Goal: Task Accomplishment & Management: Manage account settings

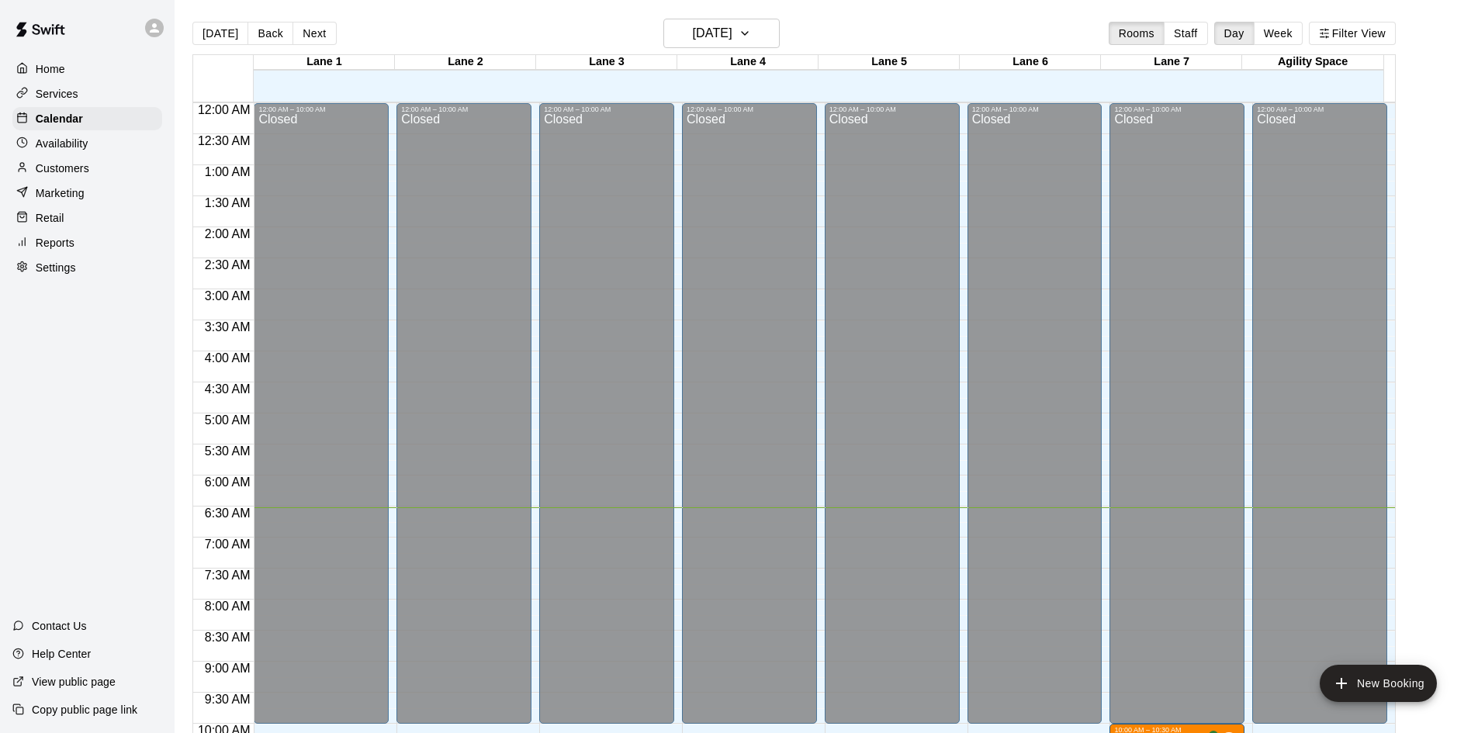
scroll to position [434, 0]
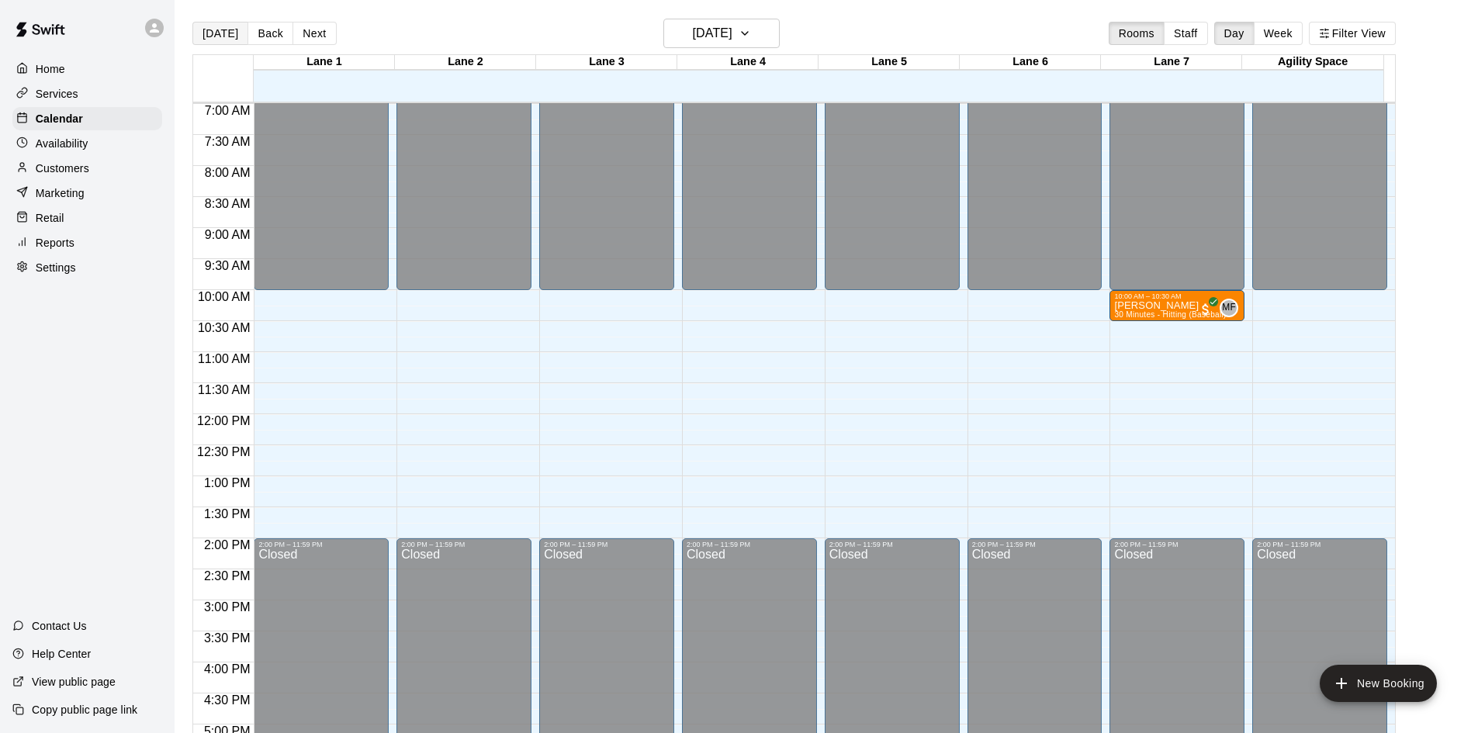
click at [225, 37] on button "[DATE]" at bounding box center [220, 33] width 56 height 23
click at [315, 31] on button "Next" at bounding box center [313, 33] width 43 height 23
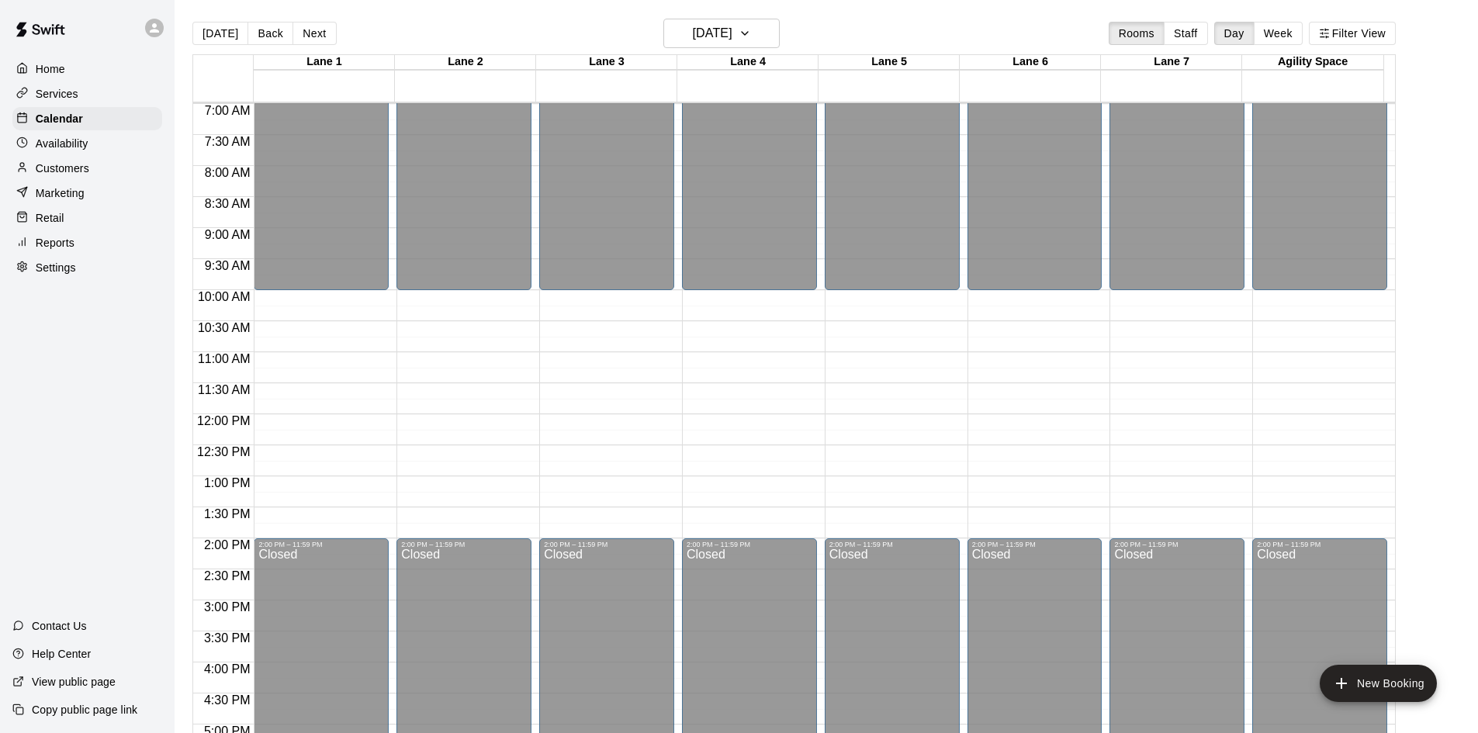
drag, startPoint x: 261, startPoint y: 34, endPoint x: 264, endPoint y: 26, distance: 8.8
click at [263, 27] on button "Back" at bounding box center [270, 33] width 46 height 23
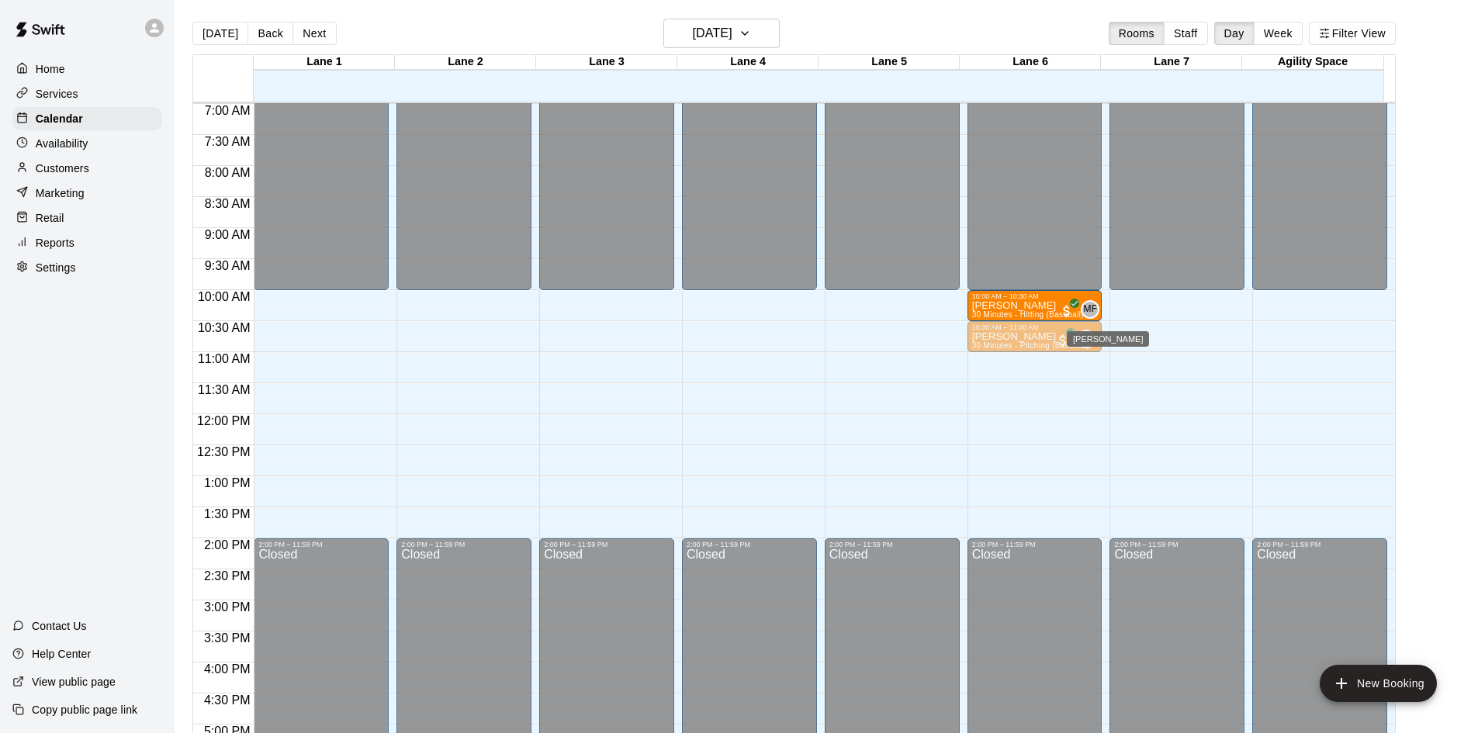
drag, startPoint x: 1184, startPoint y: 310, endPoint x: 1096, endPoint y: 319, distance: 88.2
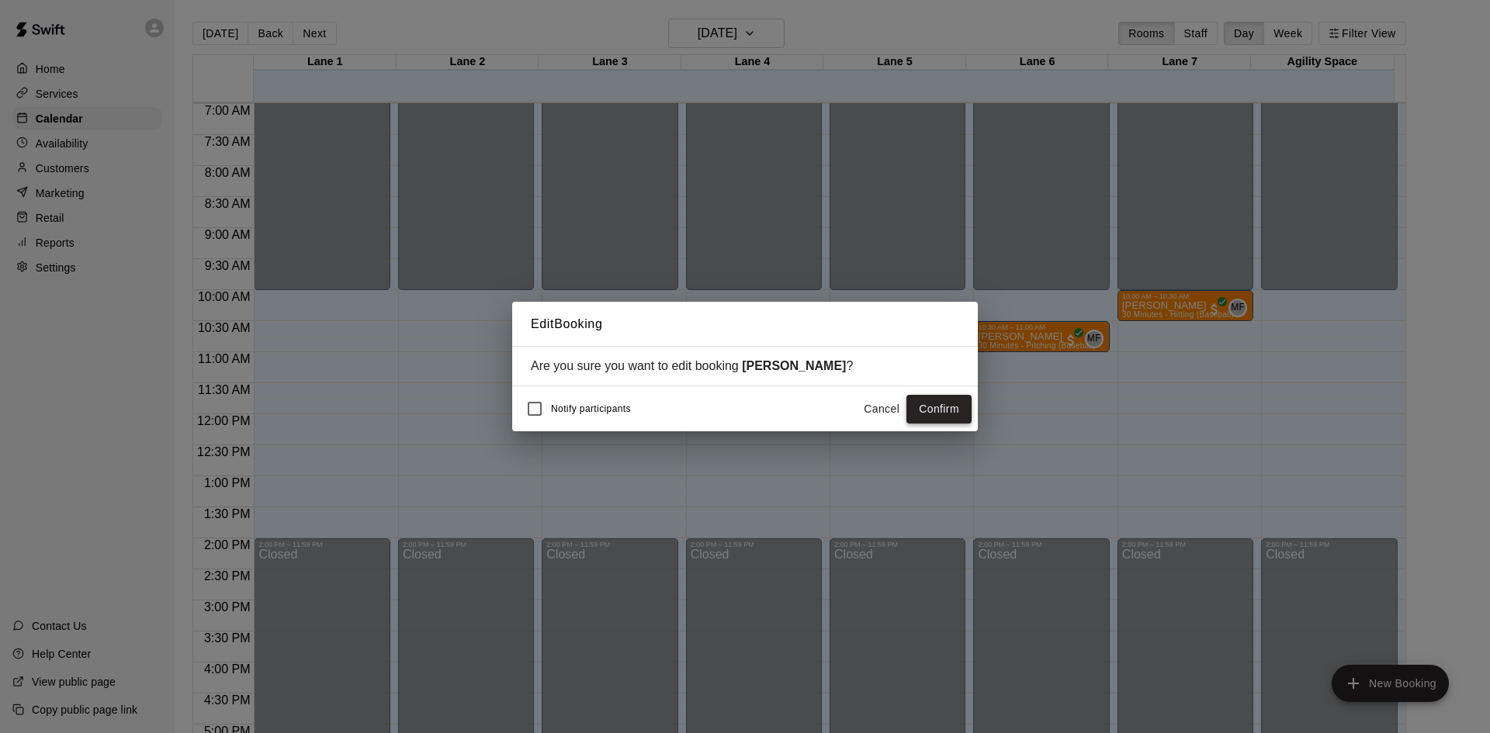
click at [946, 410] on button "Confirm" at bounding box center [938, 409] width 65 height 29
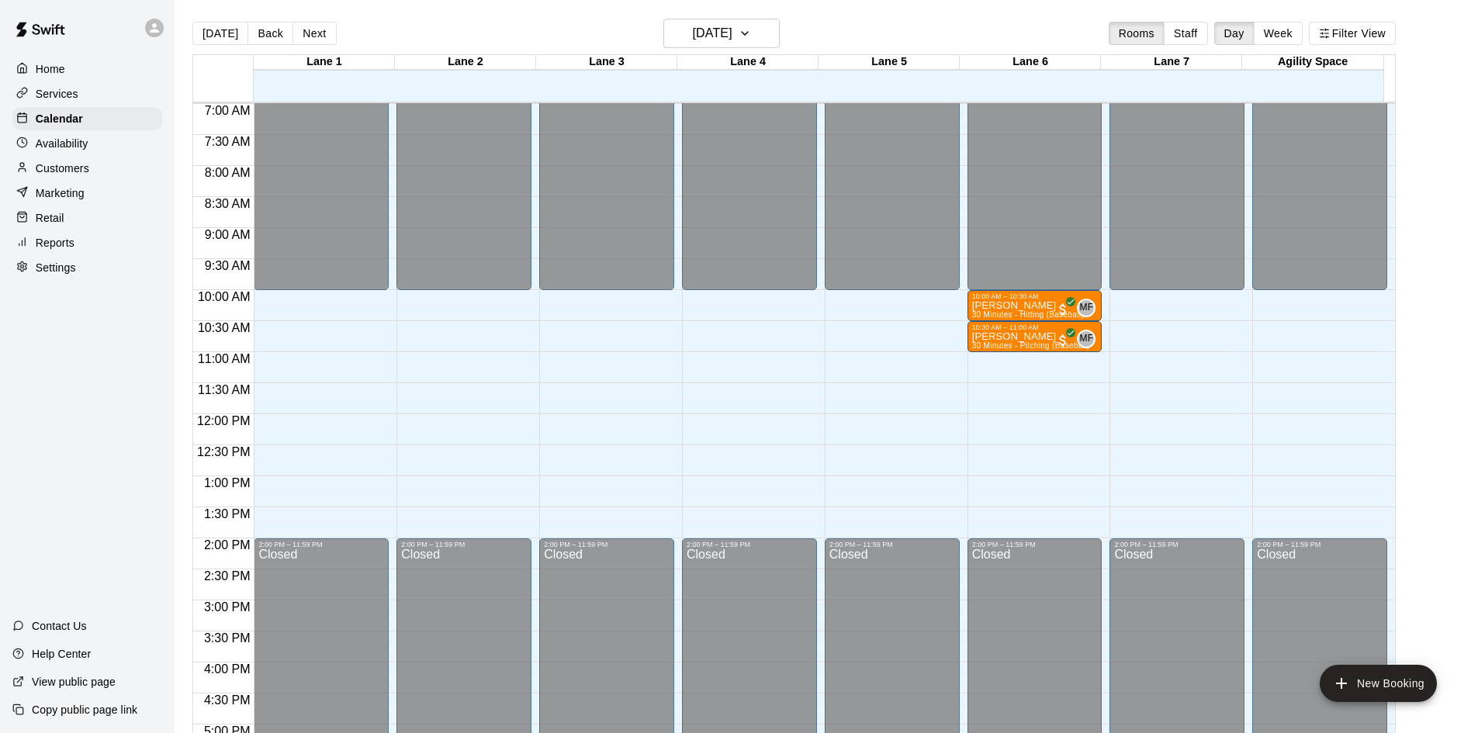
click at [102, 174] on div "Customers" at bounding box center [87, 168] width 150 height 23
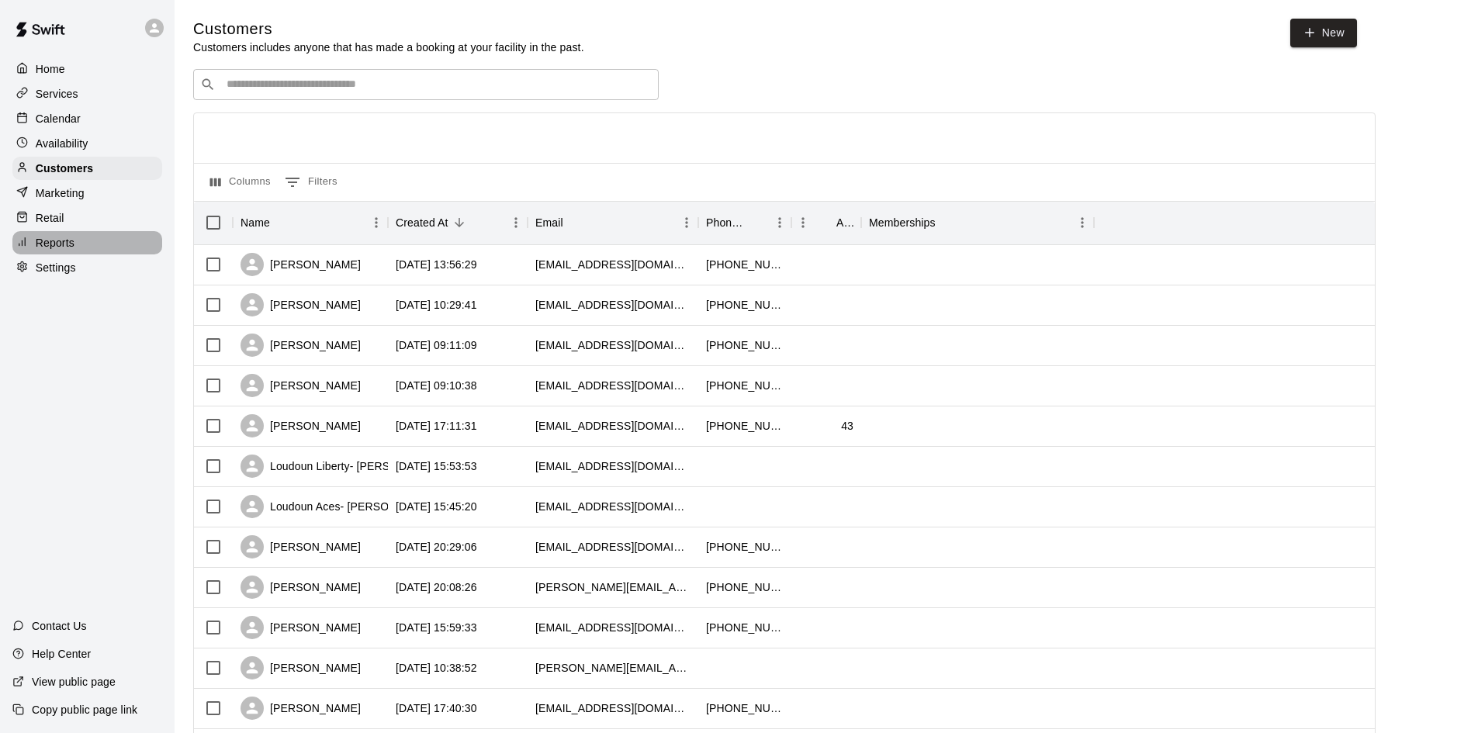
click at [71, 244] on p "Reports" at bounding box center [55, 243] width 39 height 16
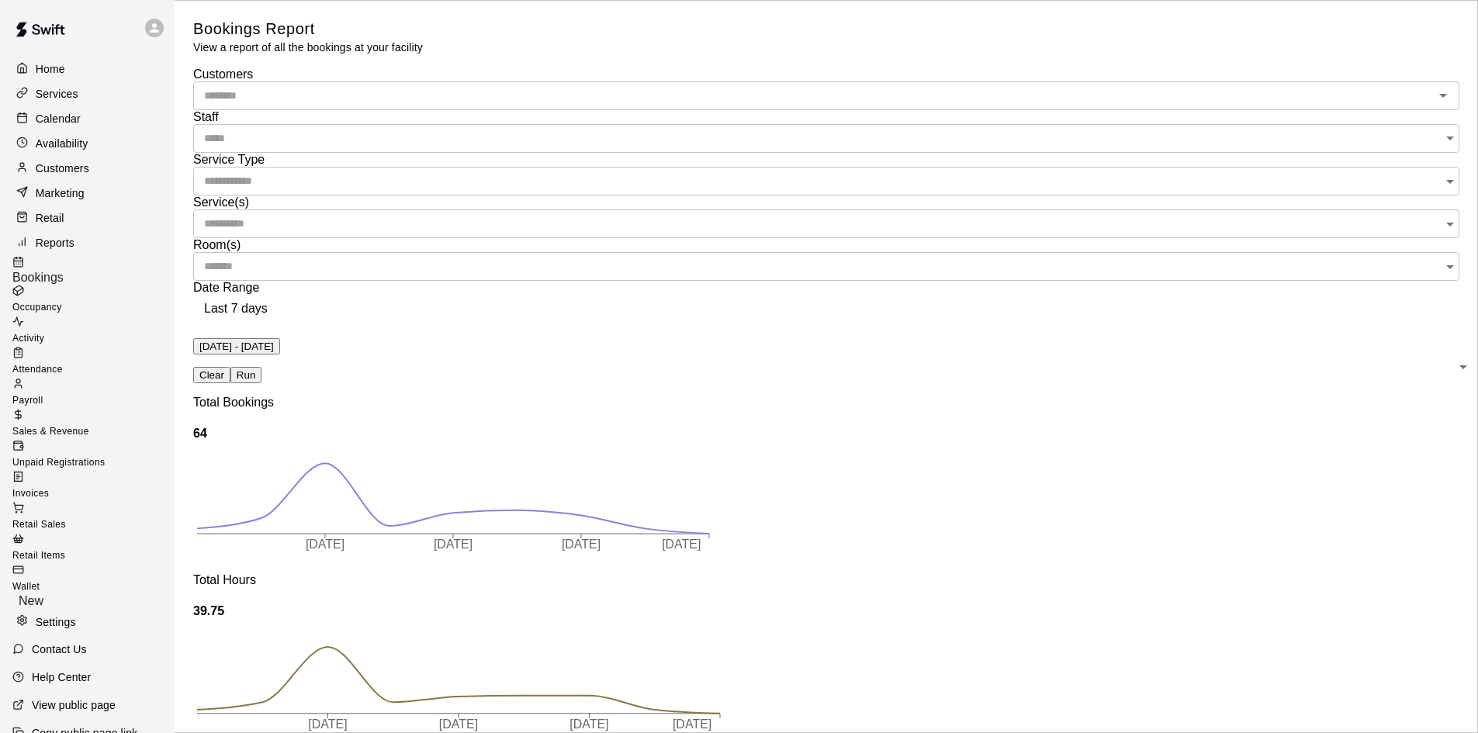
click at [89, 426] on span "Sales & Revenue" at bounding box center [50, 431] width 77 height 11
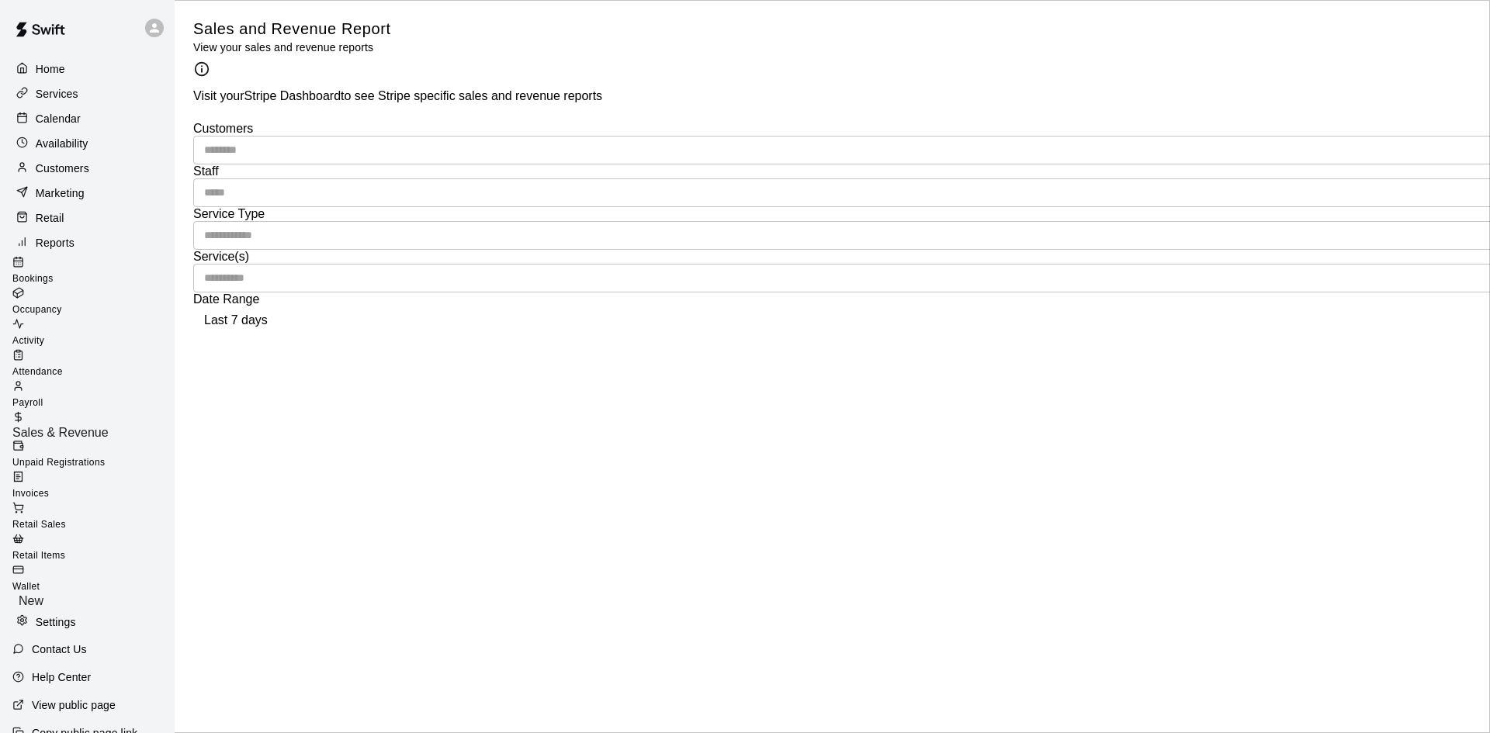
type input "******"
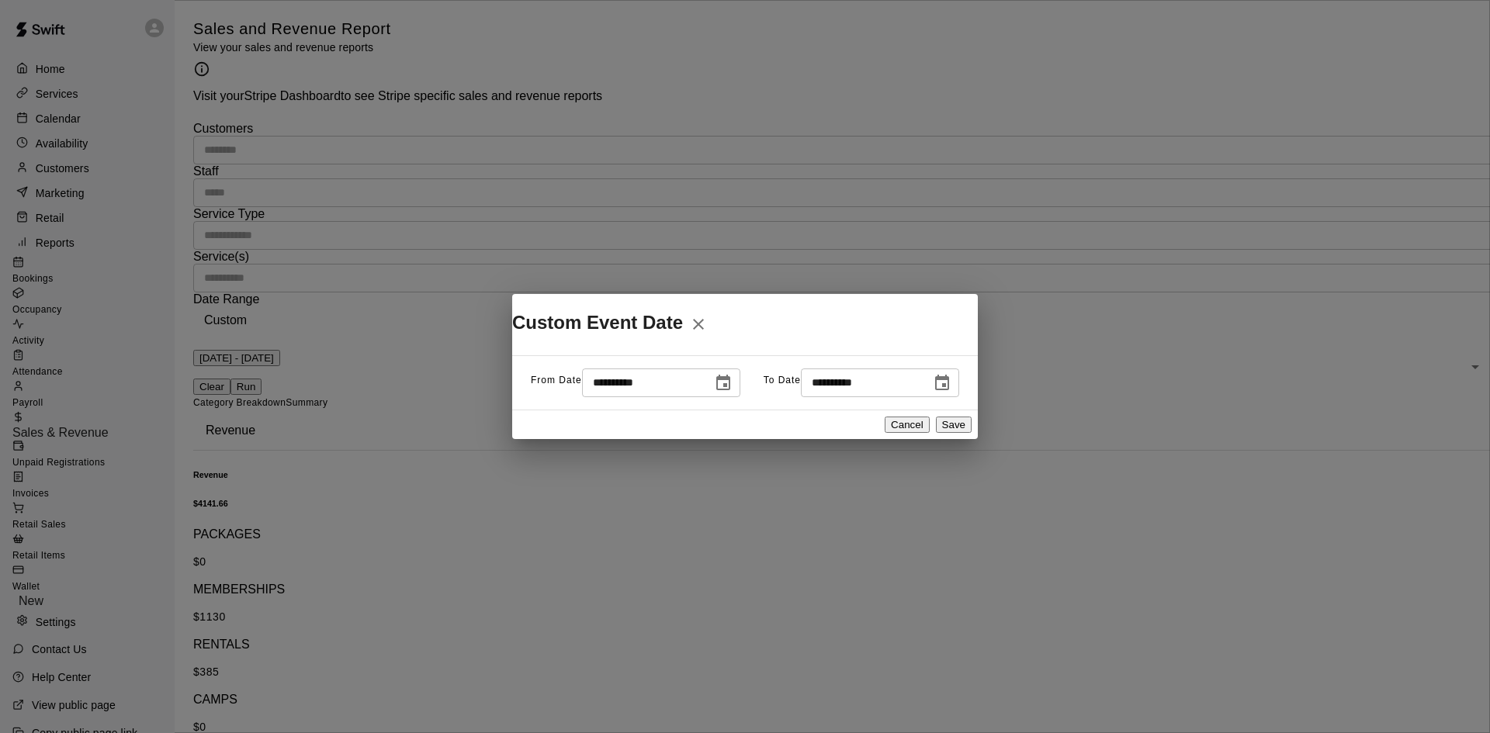
click at [716, 390] on icon "Choose date, selected date is Sep 6, 2025" at bounding box center [723, 383] width 14 height 16
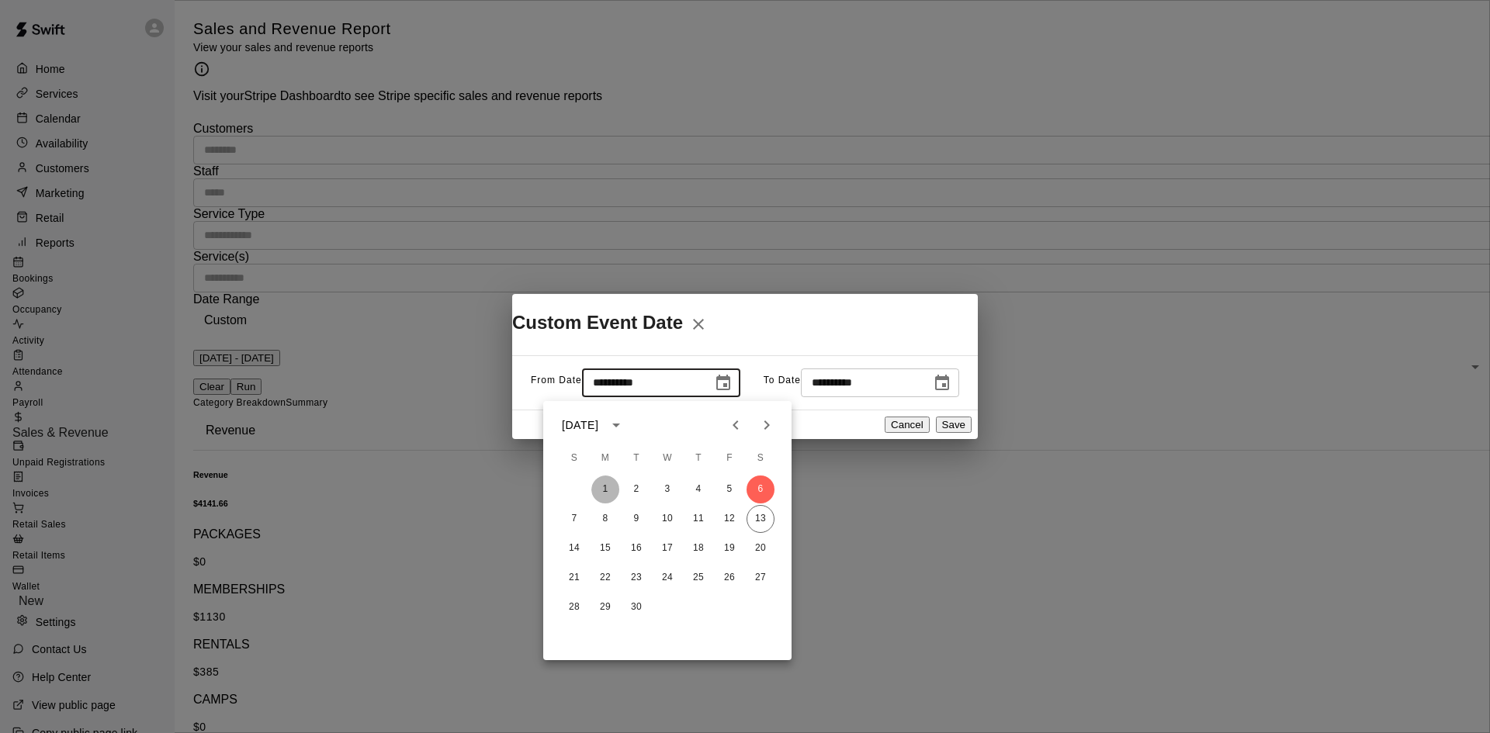
click at [609, 492] on button "1" at bounding box center [605, 490] width 28 height 28
type input "**********"
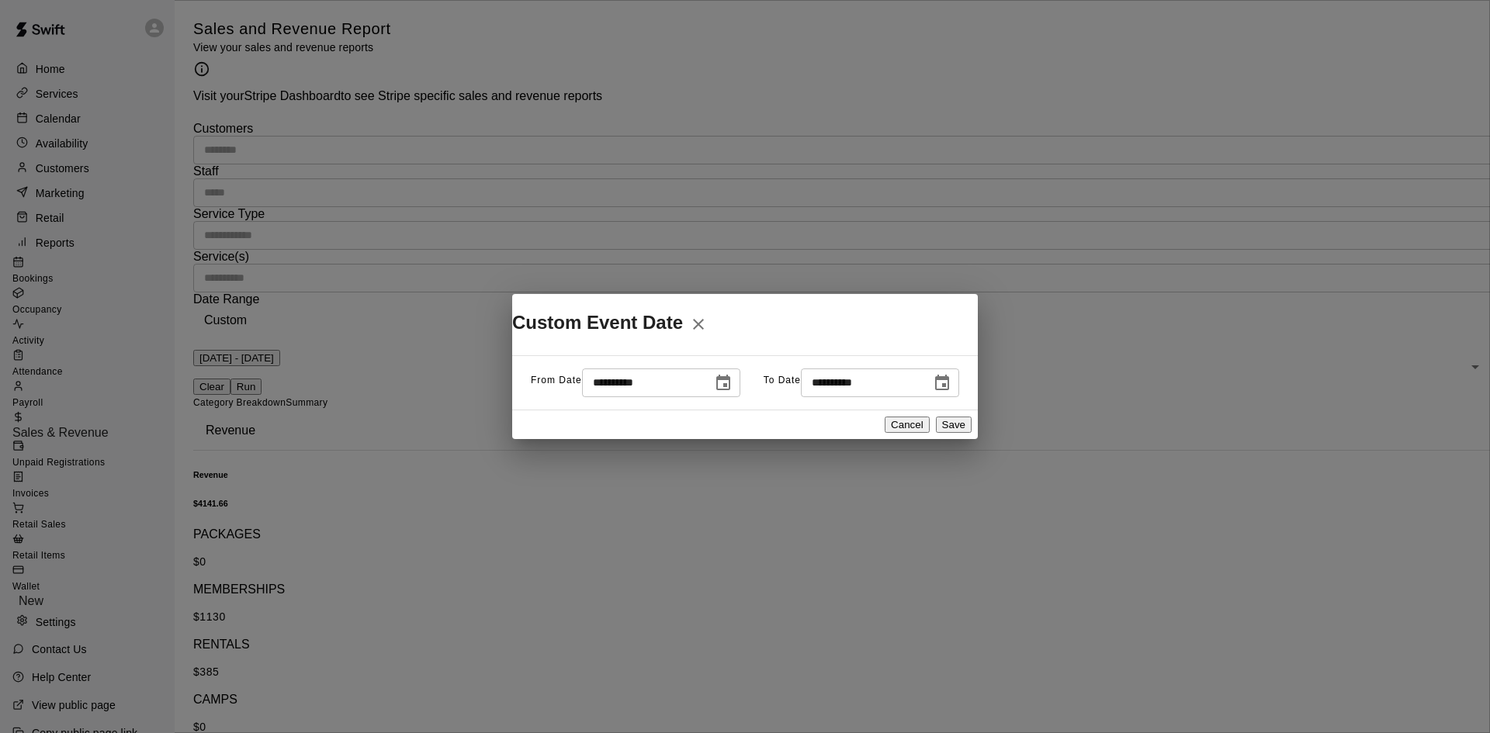
click at [936, 427] on button "Save" at bounding box center [954, 425] width 36 height 16
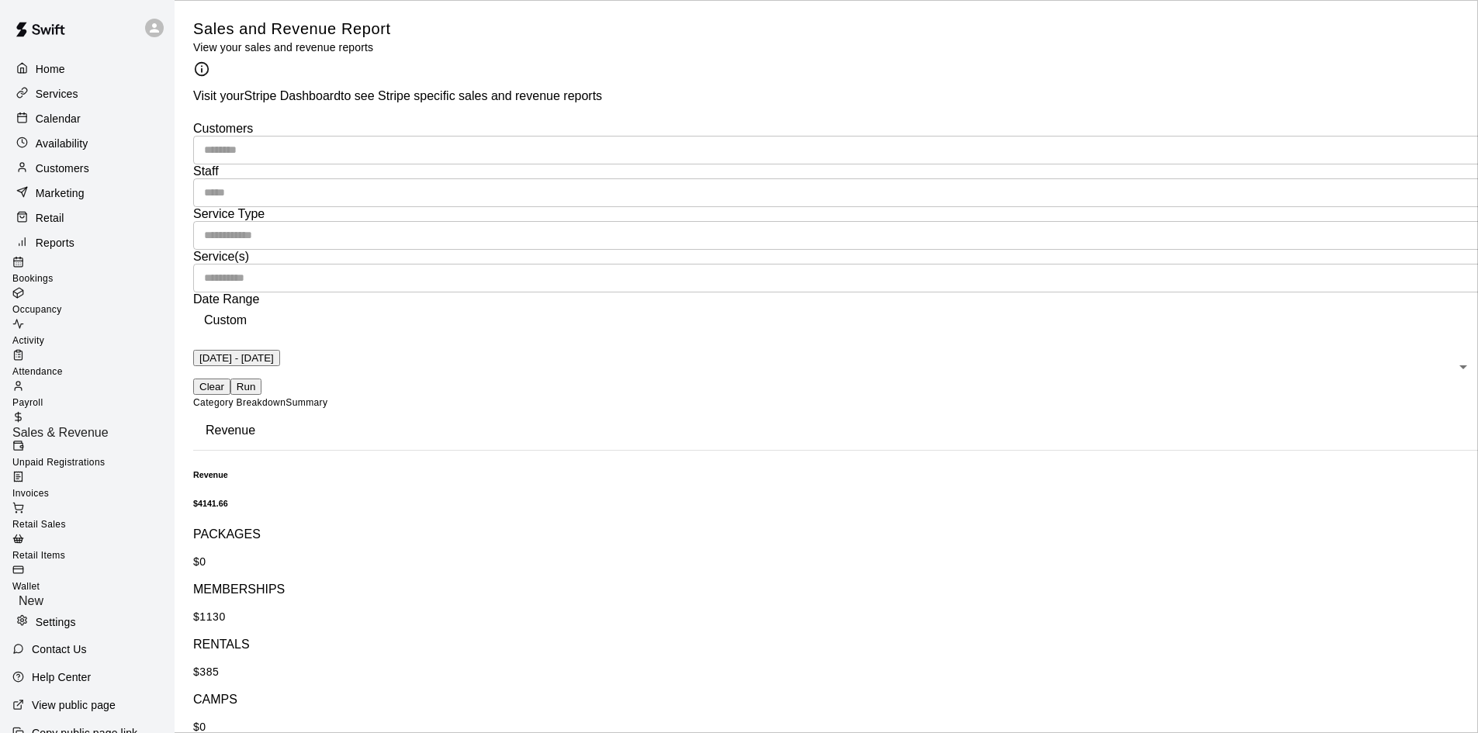
click at [261, 379] on button "Run" at bounding box center [245, 387] width 31 height 16
click at [62, 172] on p "Customers" at bounding box center [63, 169] width 54 height 16
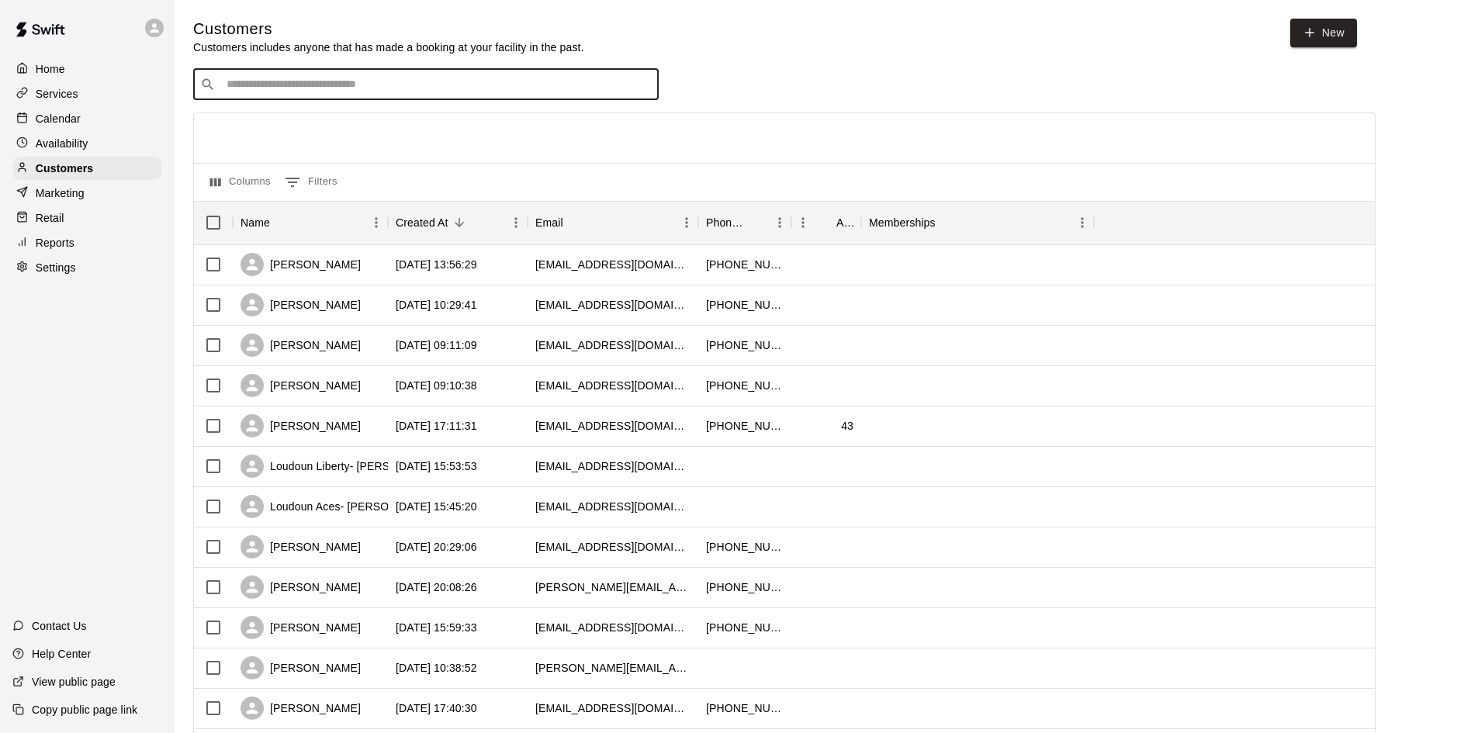
click at [573, 81] on input "Search customers by name or email" at bounding box center [437, 85] width 430 height 16
type input "****"
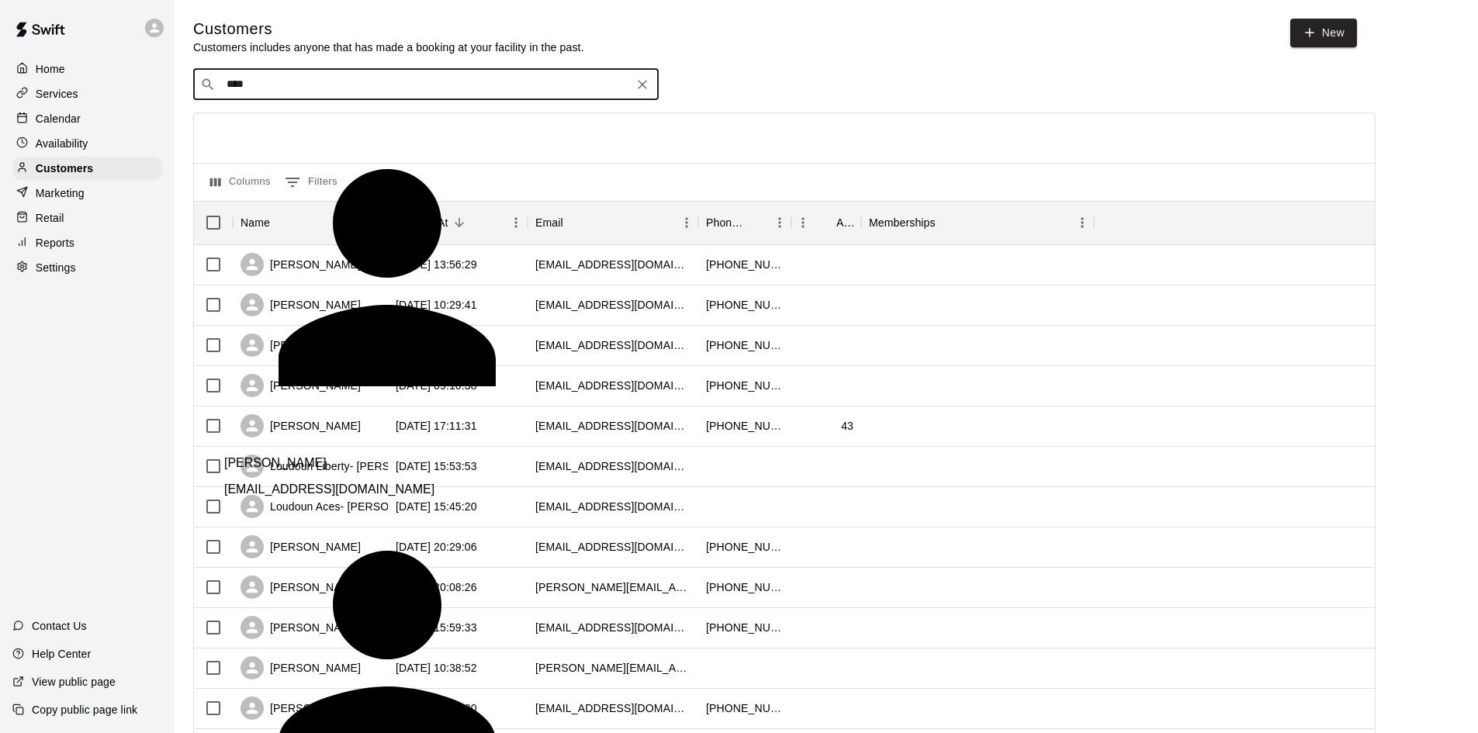
click at [460, 444] on div "[PERSON_NAME] [EMAIL_ADDRESS][DOMAIN_NAME]" at bounding box center [441, 470] width 434 height 53
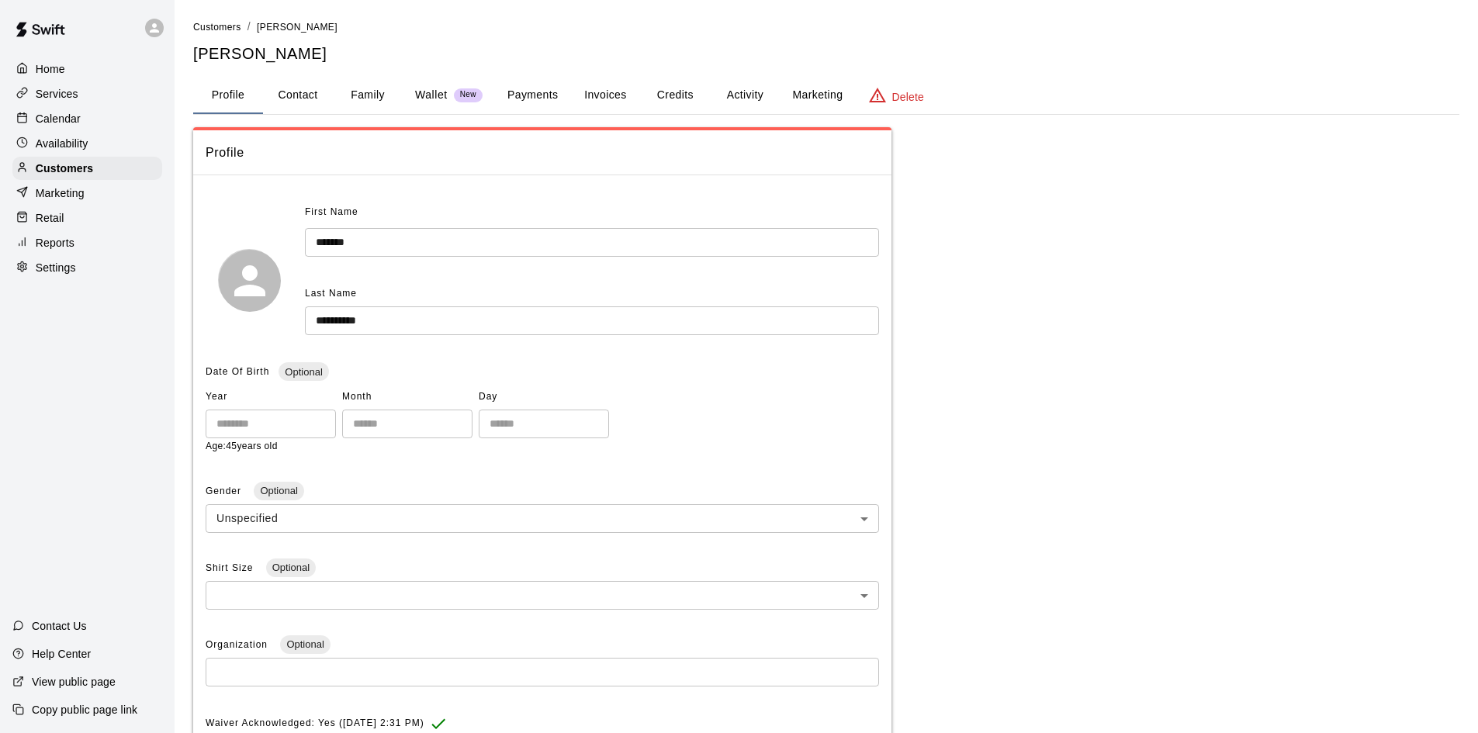
click at [369, 97] on button "Family" at bounding box center [368, 95] width 70 height 37
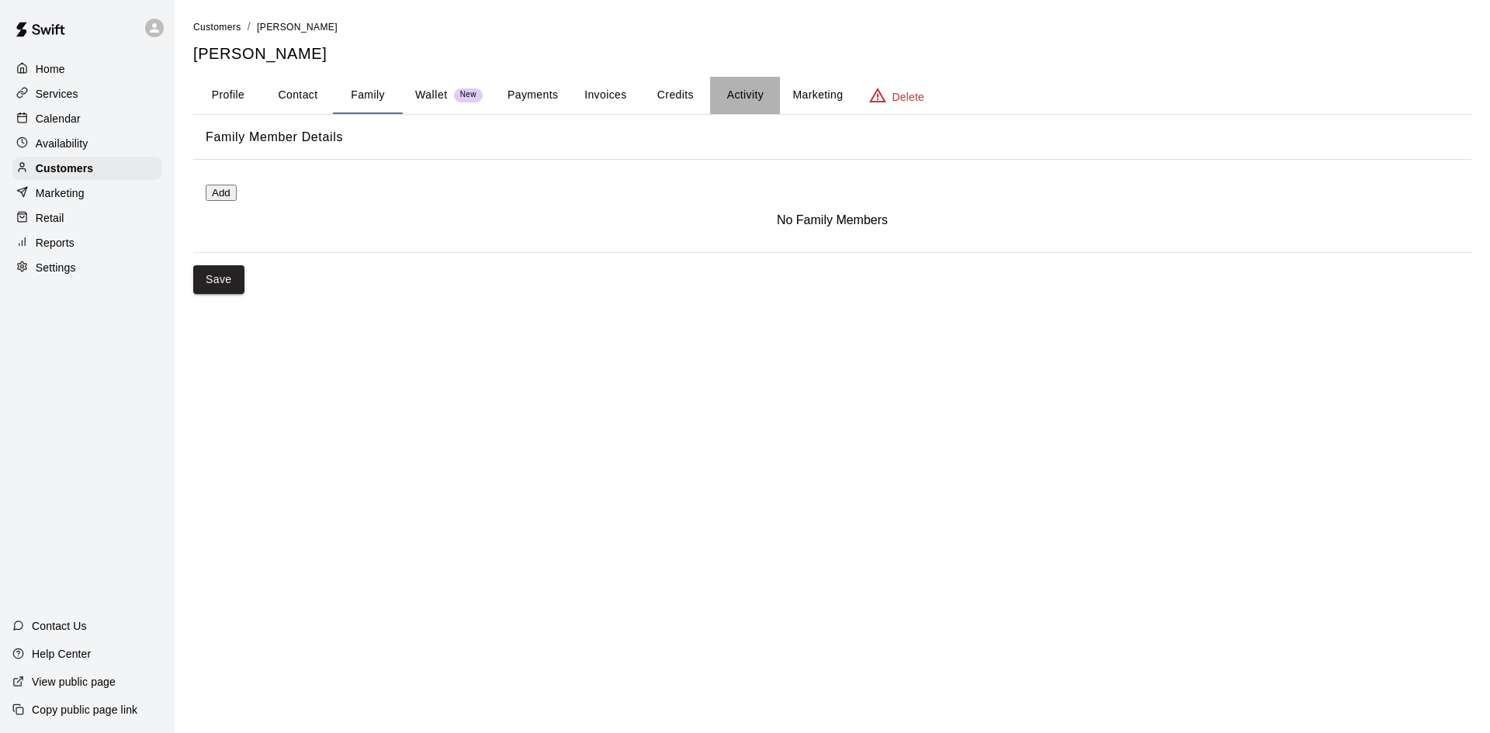
click at [734, 95] on button "Activity" at bounding box center [745, 95] width 70 height 37
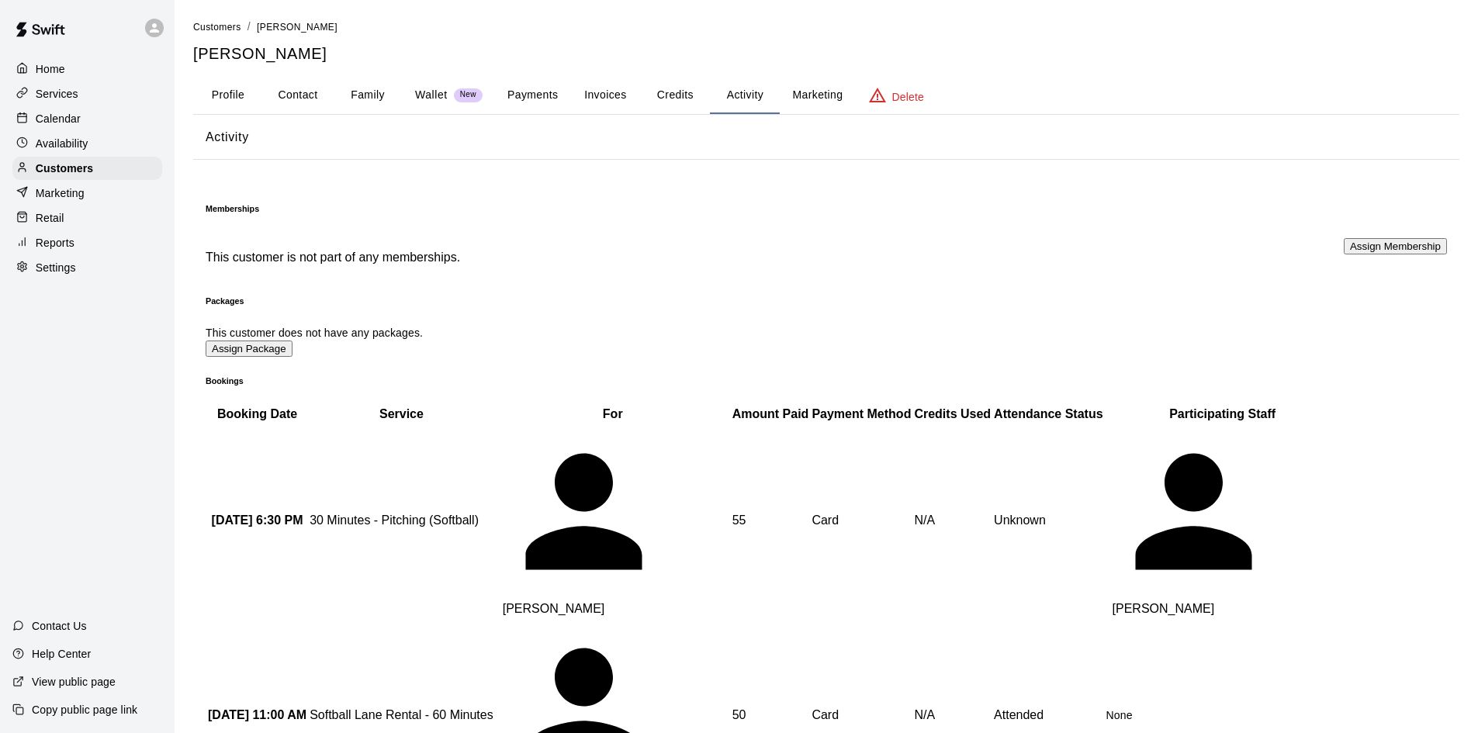
click at [40, 124] on p "Calendar" at bounding box center [58, 119] width 45 height 16
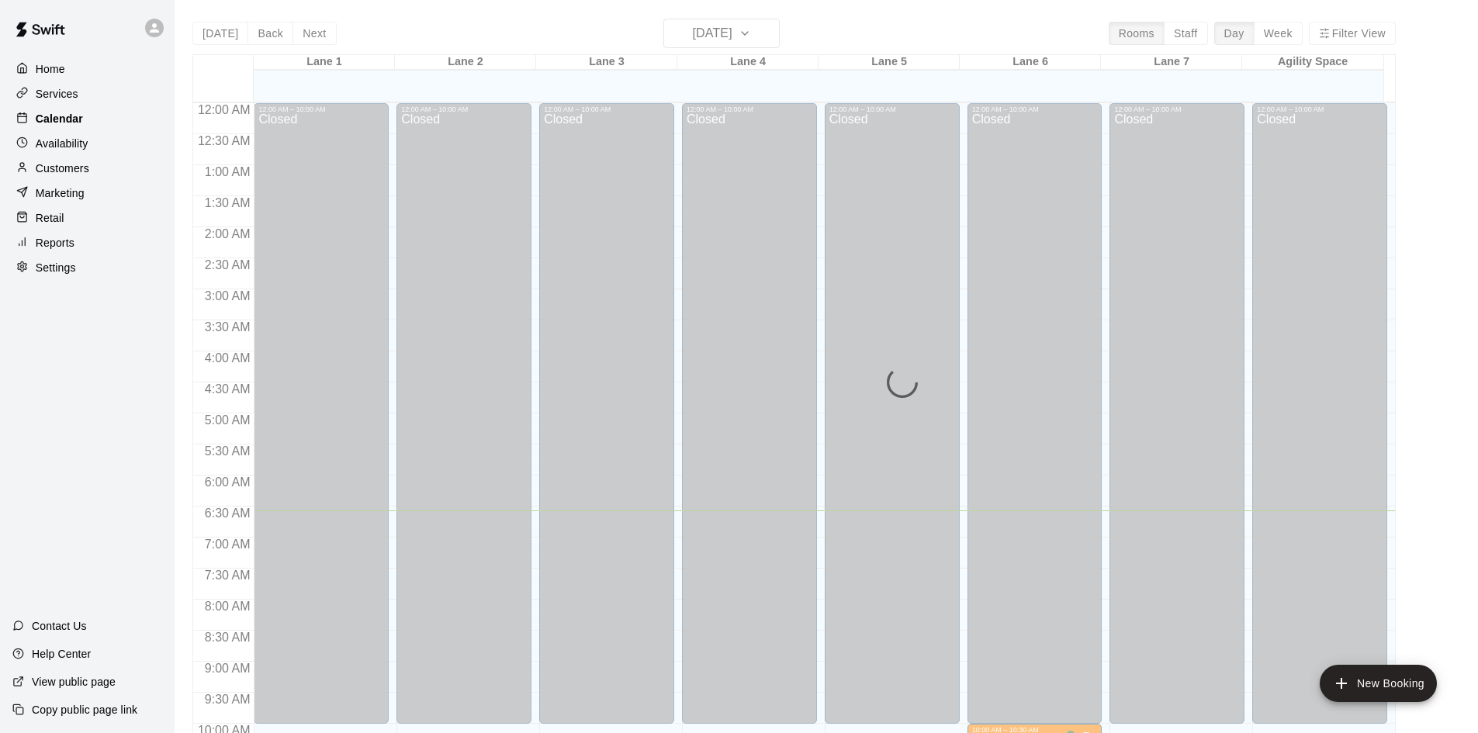
scroll to position [408, 0]
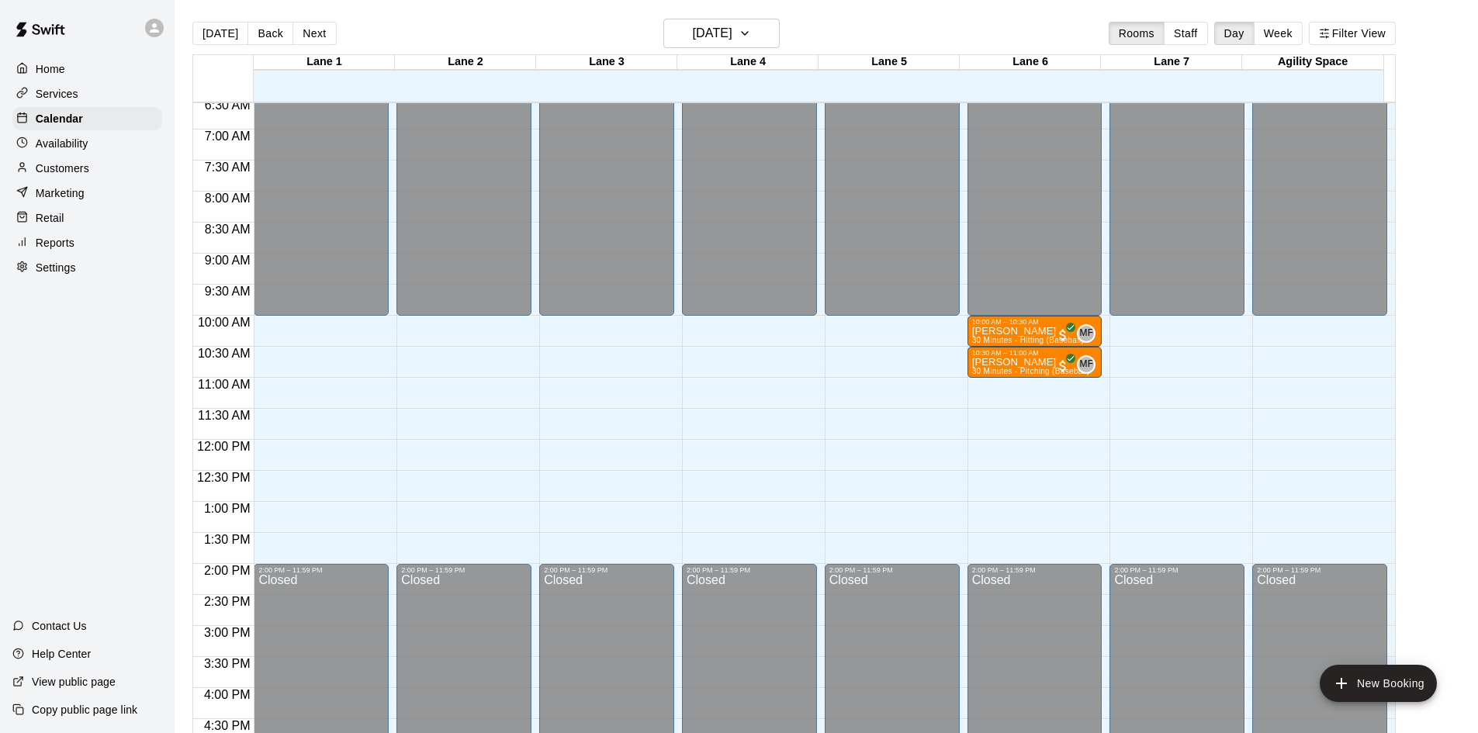
click at [314, 33] on button "Next" at bounding box center [313, 33] width 43 height 23
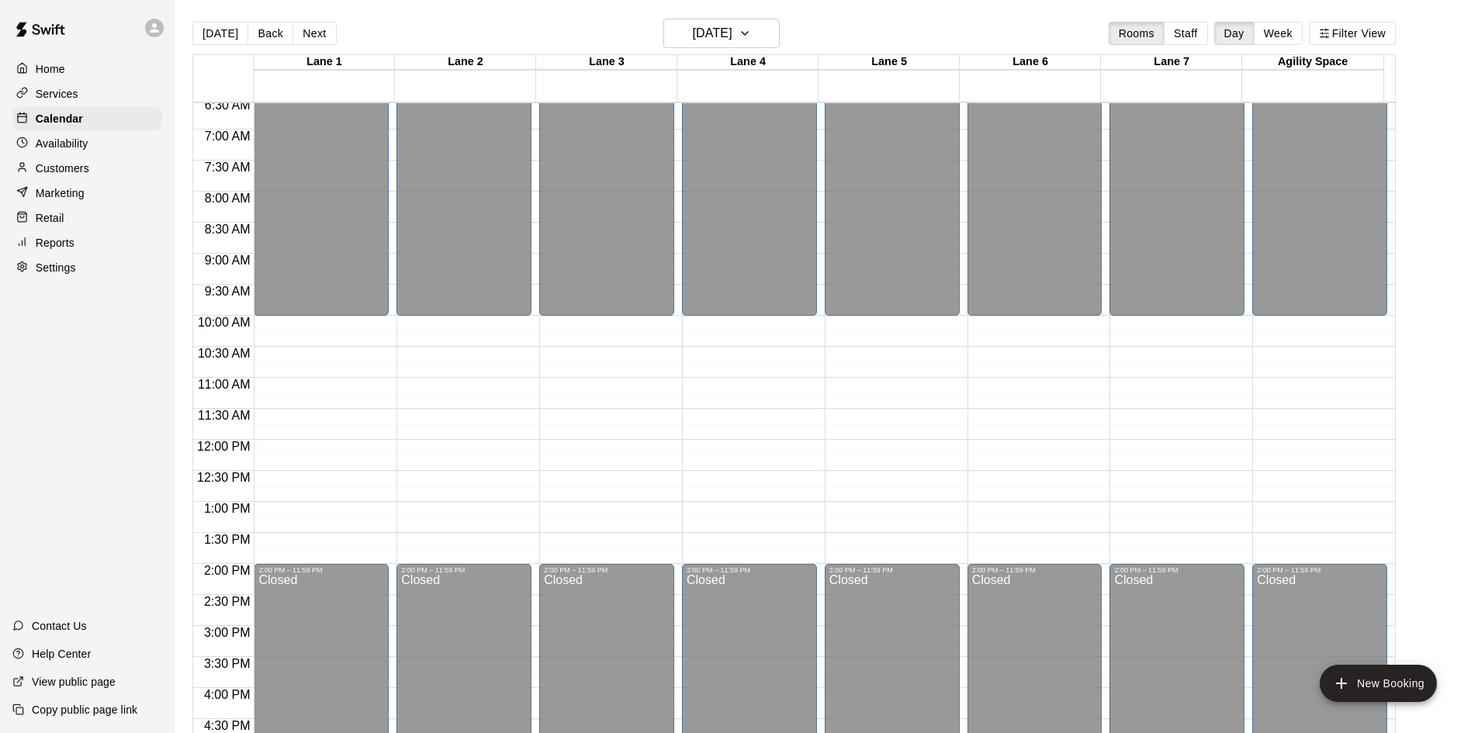
click at [314, 33] on button "Next" at bounding box center [313, 33] width 43 height 23
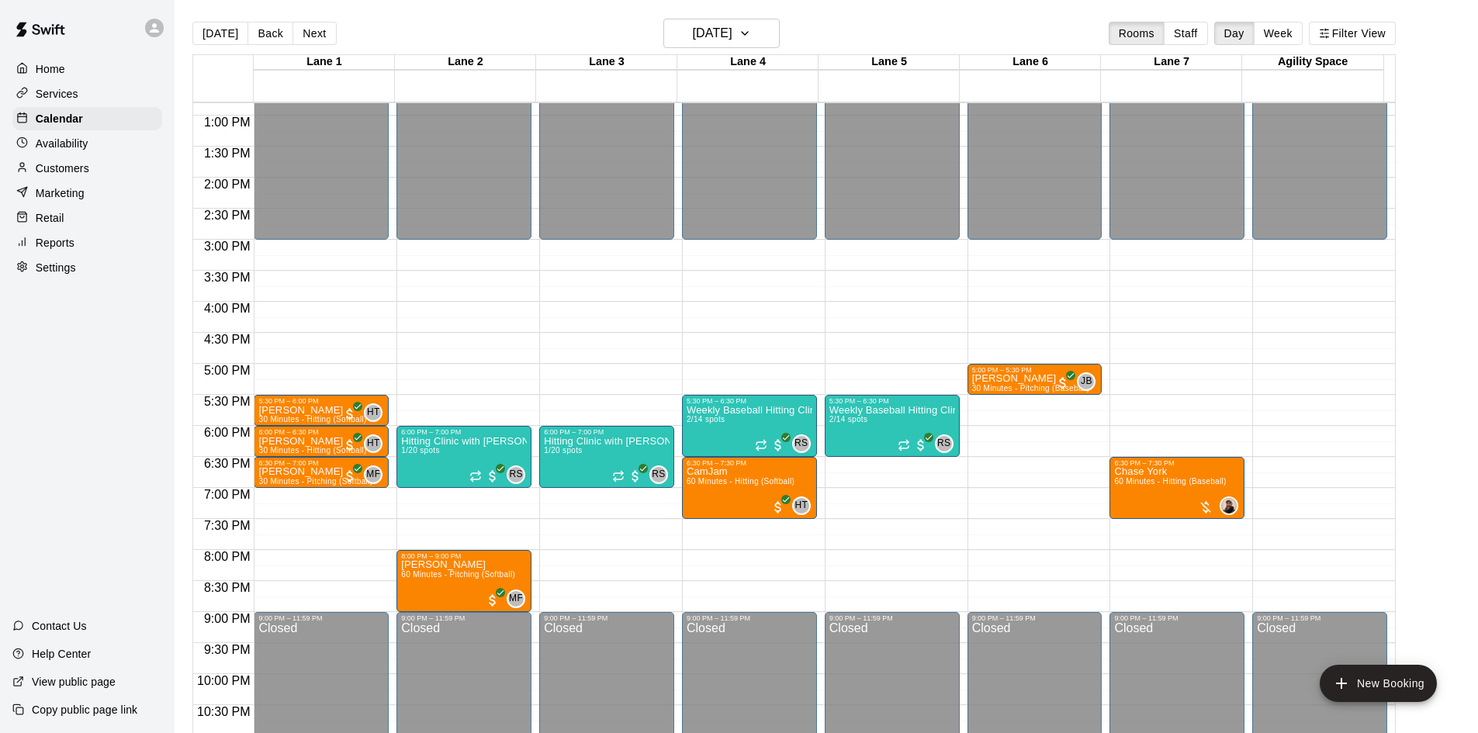
scroll to position [796, 0]
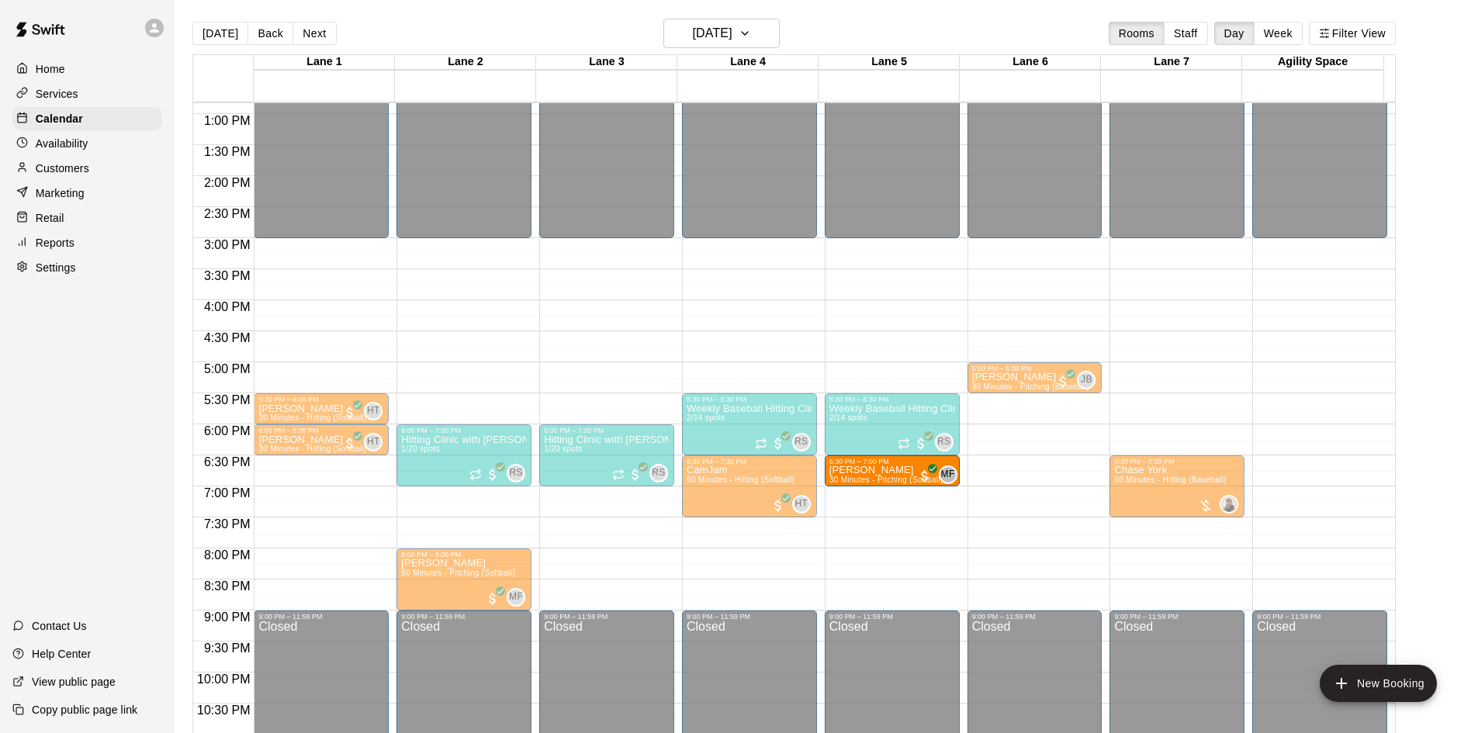
drag, startPoint x: 293, startPoint y: 471, endPoint x: 888, endPoint y: 475, distance: 595.1
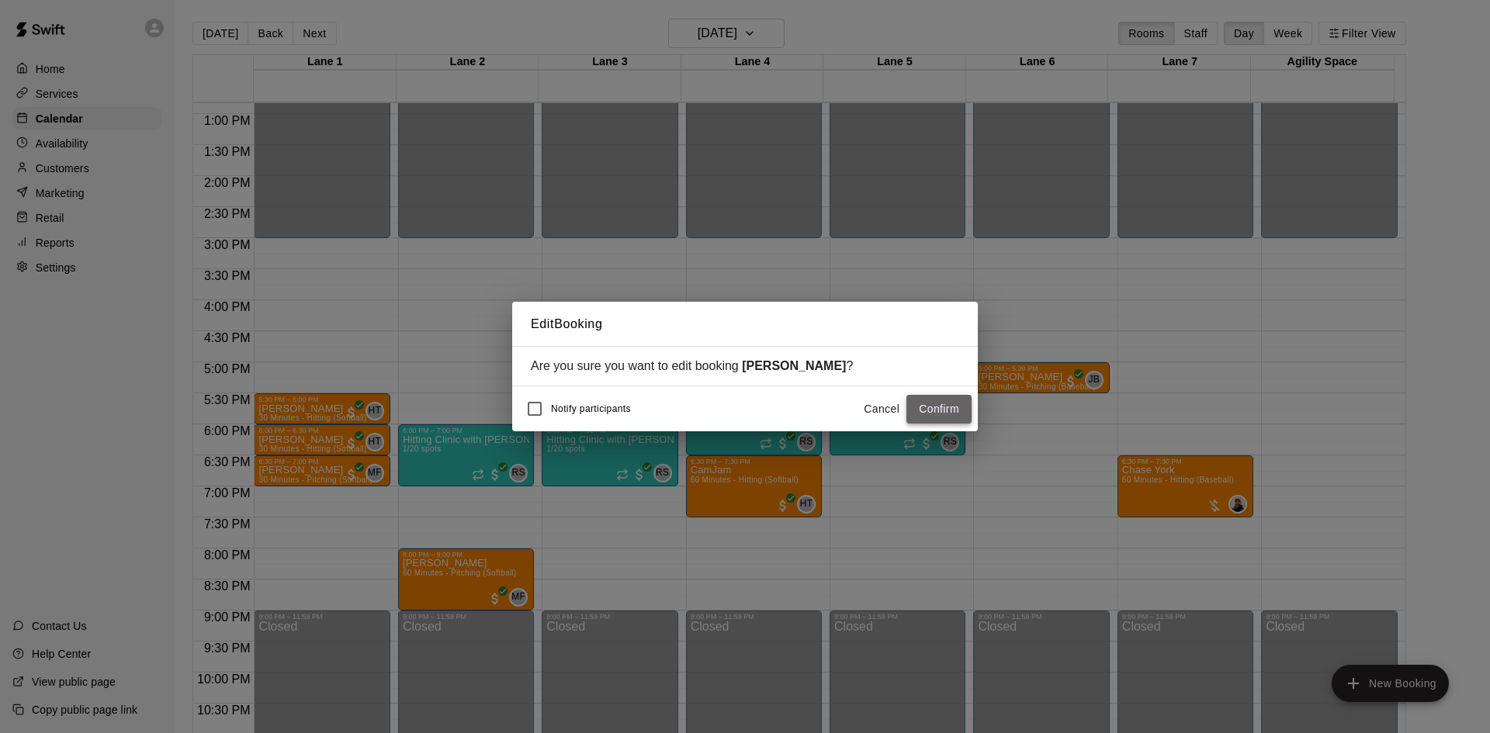
click at [931, 409] on button "Confirm" at bounding box center [938, 409] width 65 height 29
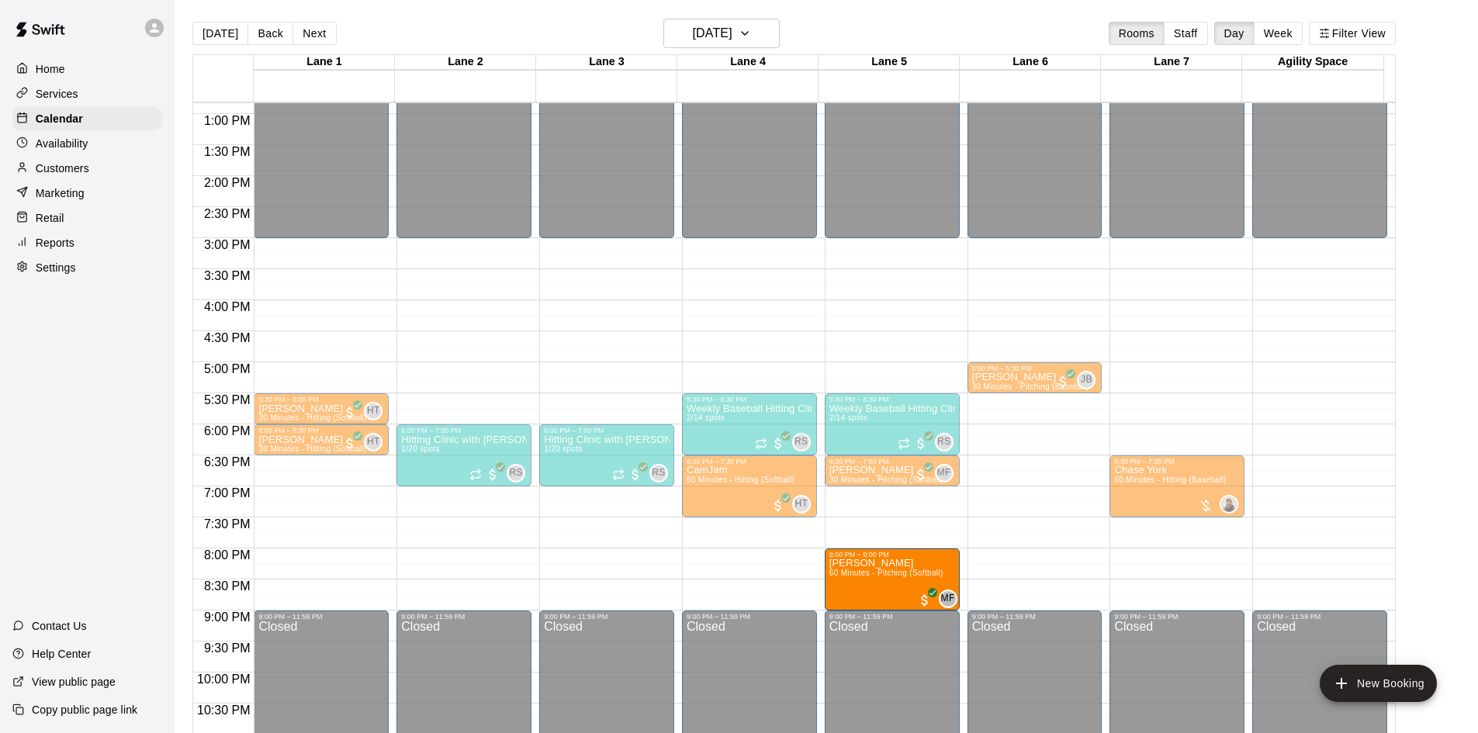
drag, startPoint x: 450, startPoint y: 580, endPoint x: 862, endPoint y: 587, distance: 412.0
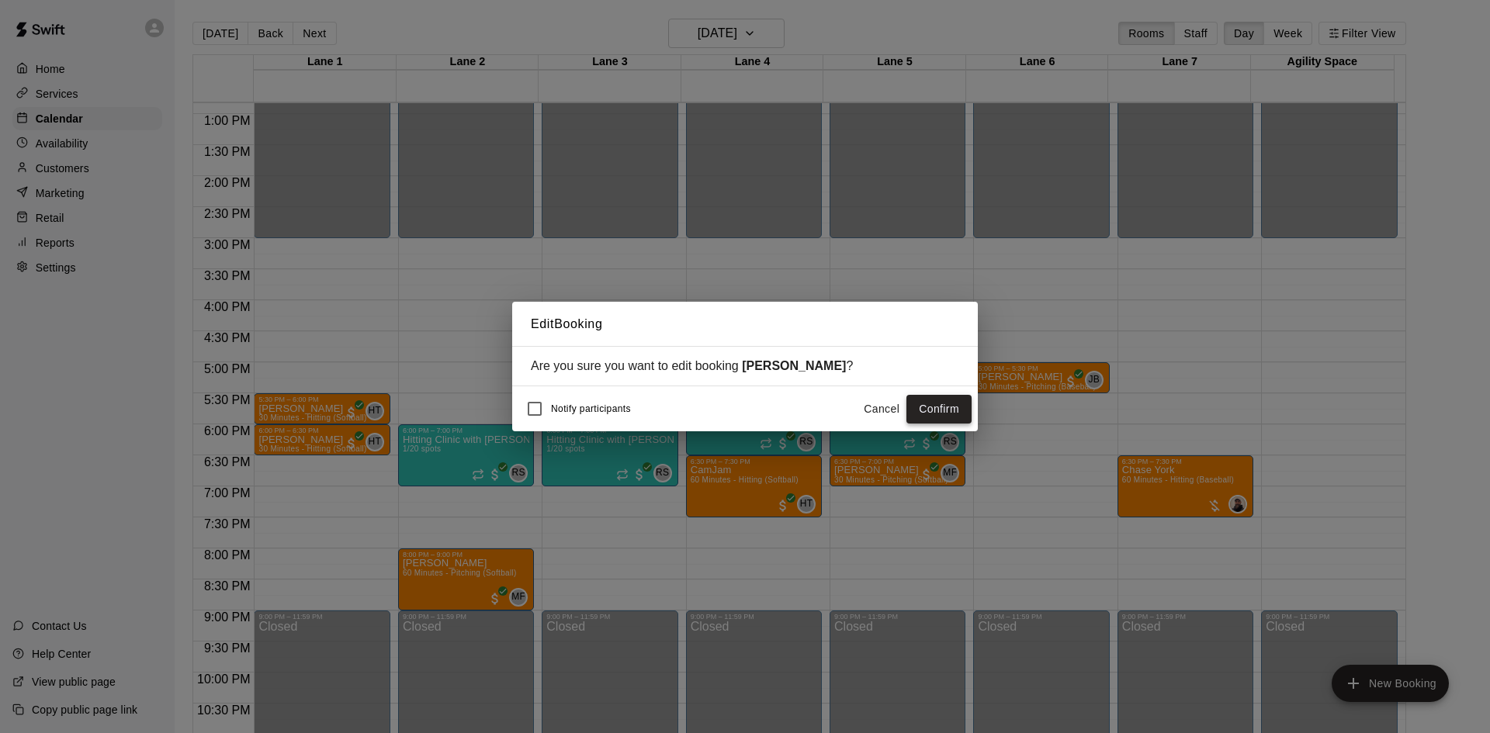
click at [950, 414] on button "Confirm" at bounding box center [938, 409] width 65 height 29
